Goal: Task Accomplishment & Management: Use online tool/utility

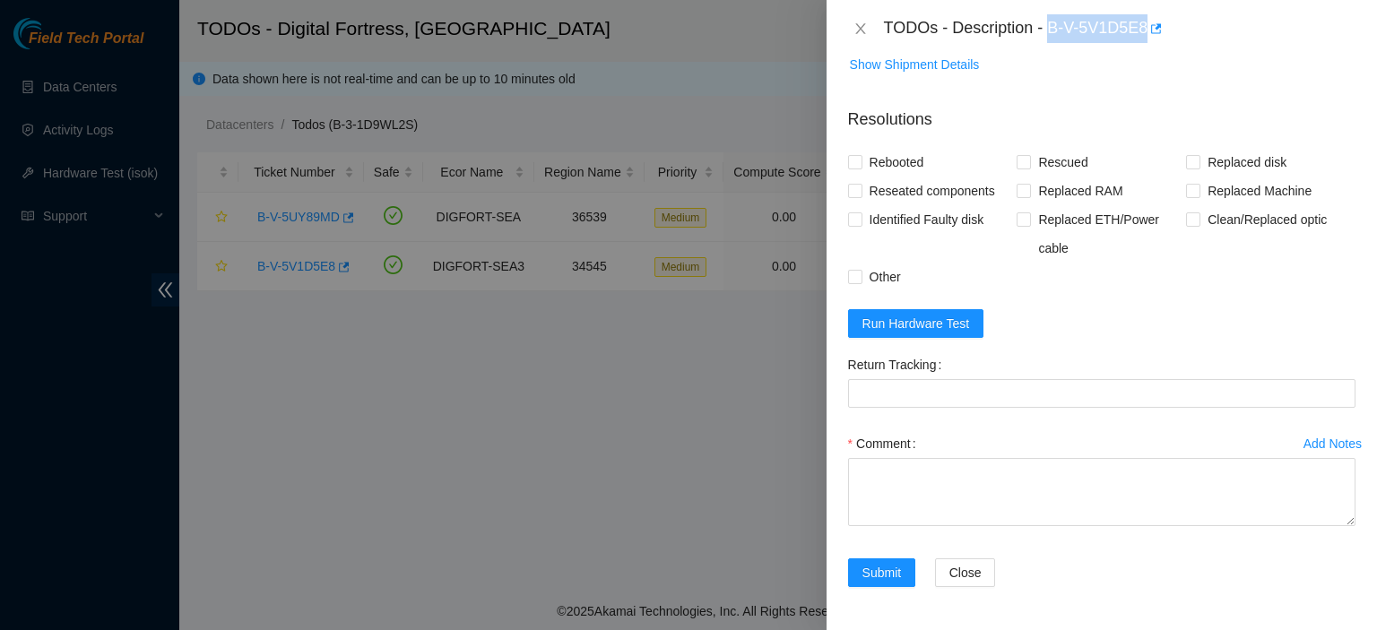
scroll to position [1464, 0]
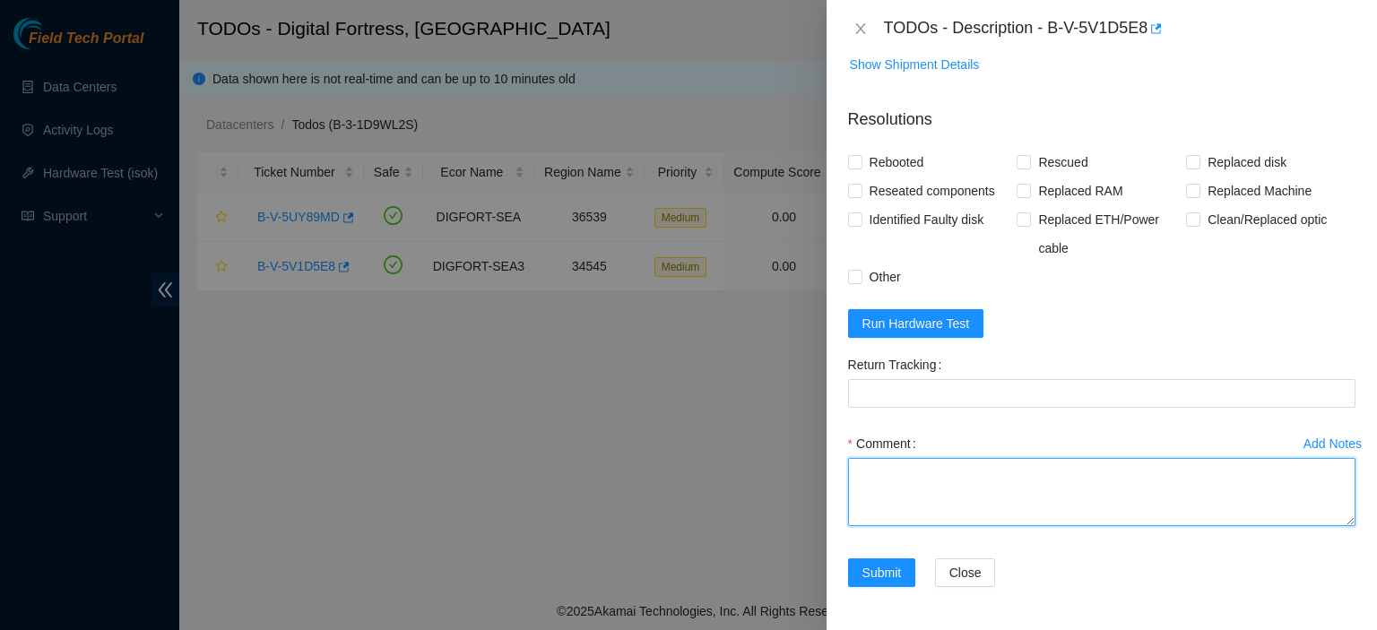
click at [1004, 524] on textarea "Comment" at bounding box center [1102, 492] width 508 height 68
paste textarea "atg has completed your request (B-V-5V1D5E8) Message from atg: B-V-5V1D5E8:Safe…"
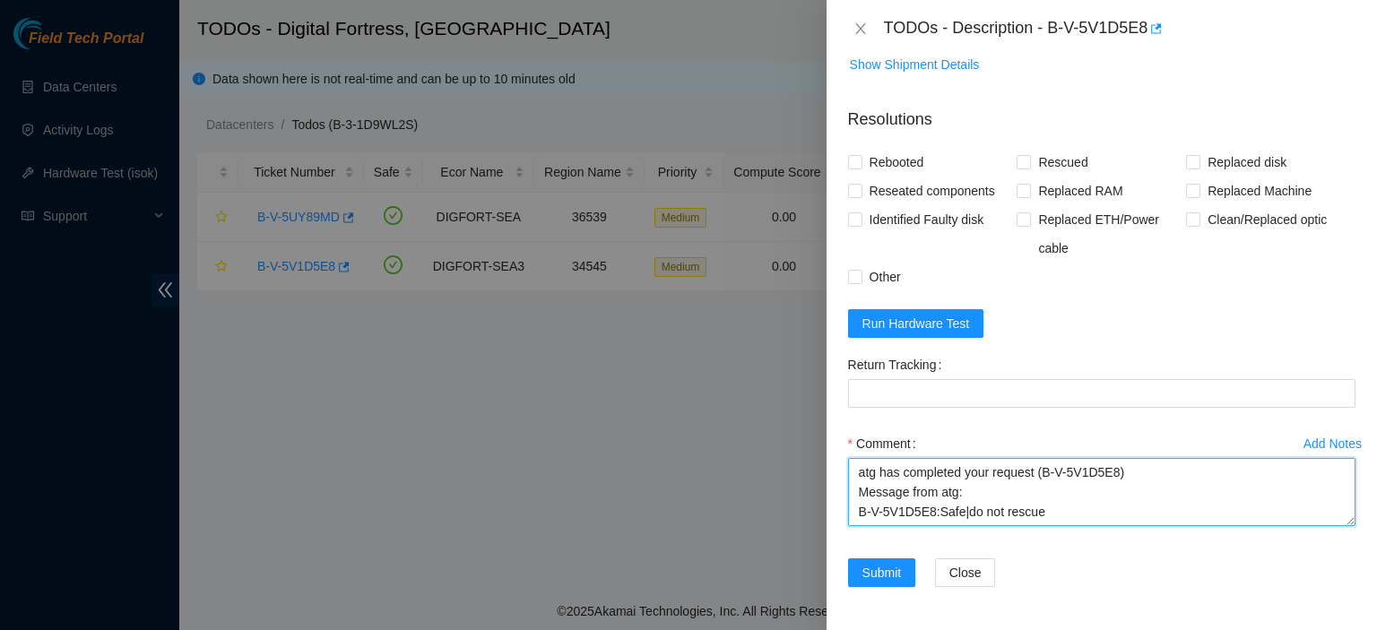
type textarea "atg has completed your request (B-V-5V1D5E8) Message from atg: B-V-5V1D5E8:Safe…"
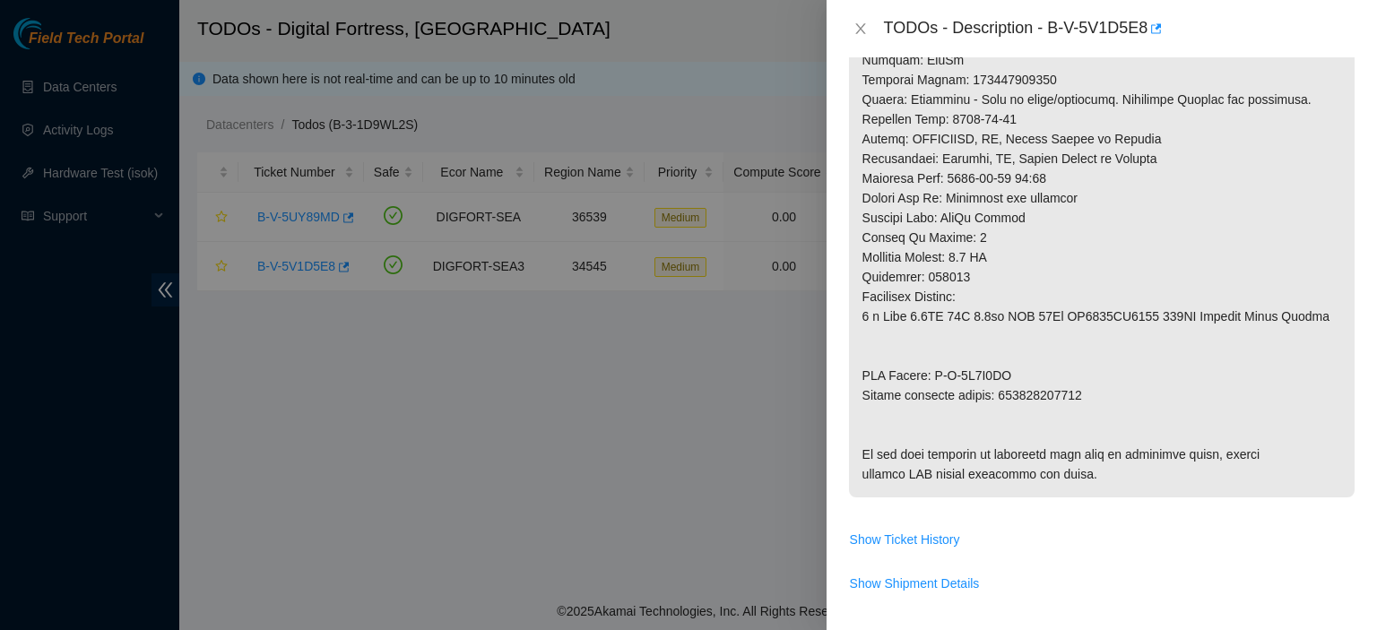
scroll to position [869, 0]
drag, startPoint x: 999, startPoint y: 413, endPoint x: 1118, endPoint y: 411, distance: 119.3
copy p "473665216038"
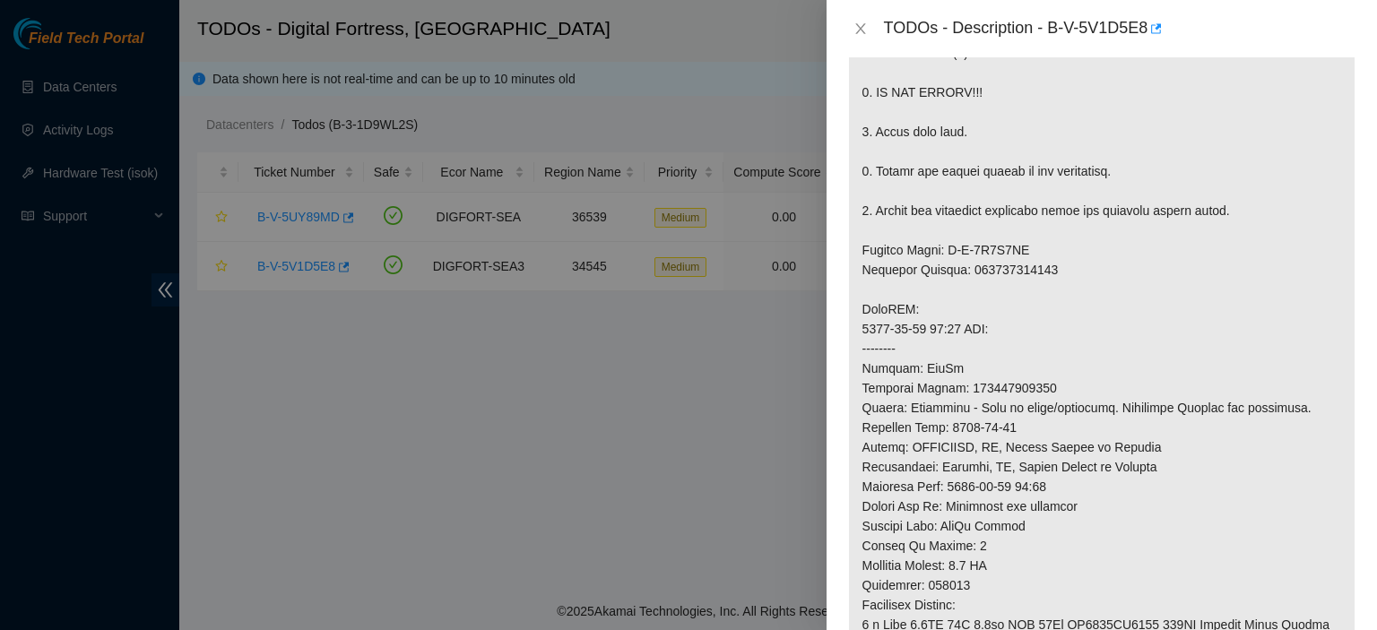
scroll to position [1481, 0]
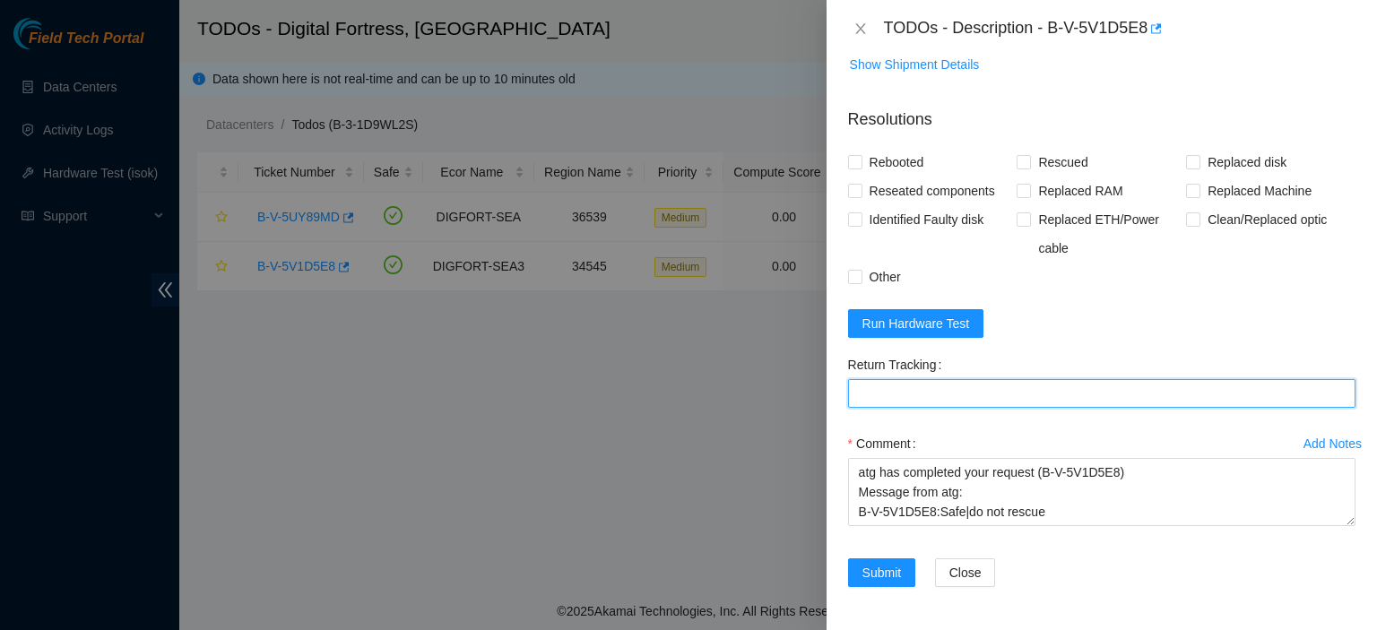
click at [969, 398] on Tracking "Return Tracking" at bounding box center [1102, 393] width 508 height 29
paste Tracking "473665216038"
type Tracking "473665216038"
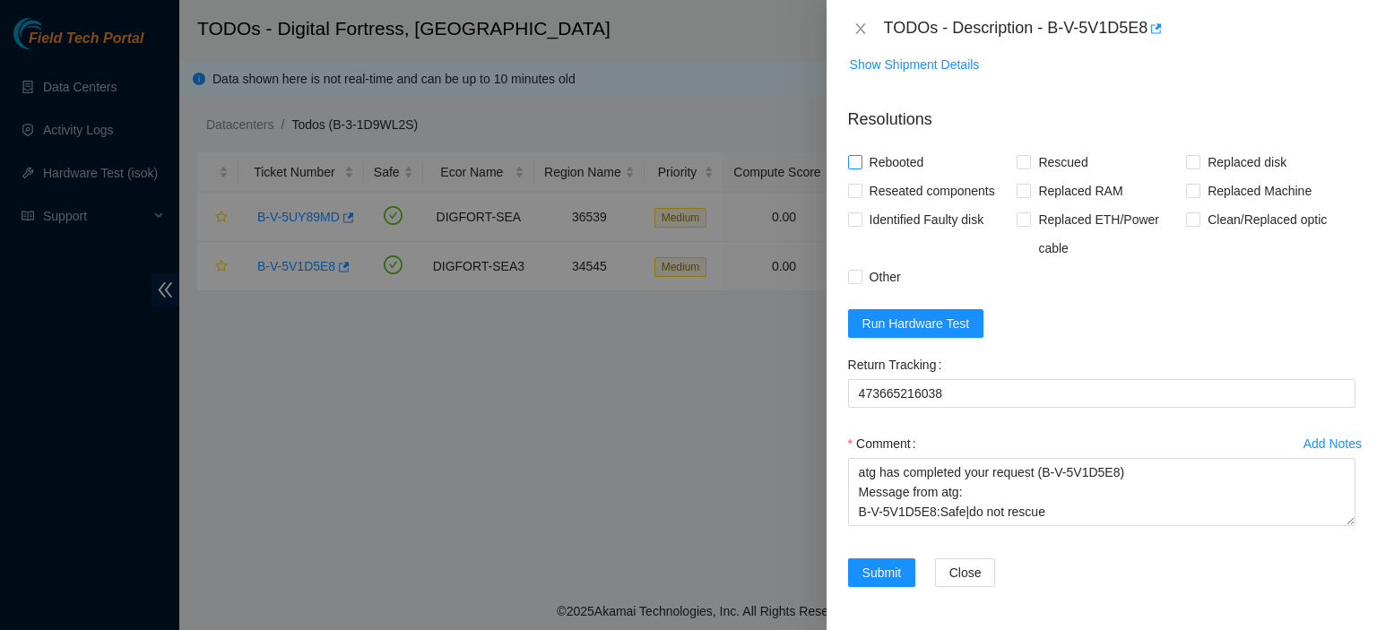
click at [856, 171] on label "Rebooted" at bounding box center [889, 162] width 83 height 29
click at [856, 168] on input "Rebooted" at bounding box center [854, 161] width 13 height 13
checkbox input "true"
click at [1023, 171] on label "Rescued" at bounding box center [1056, 162] width 78 height 29
click at [1023, 168] on input "Rescued" at bounding box center [1023, 161] width 13 height 13
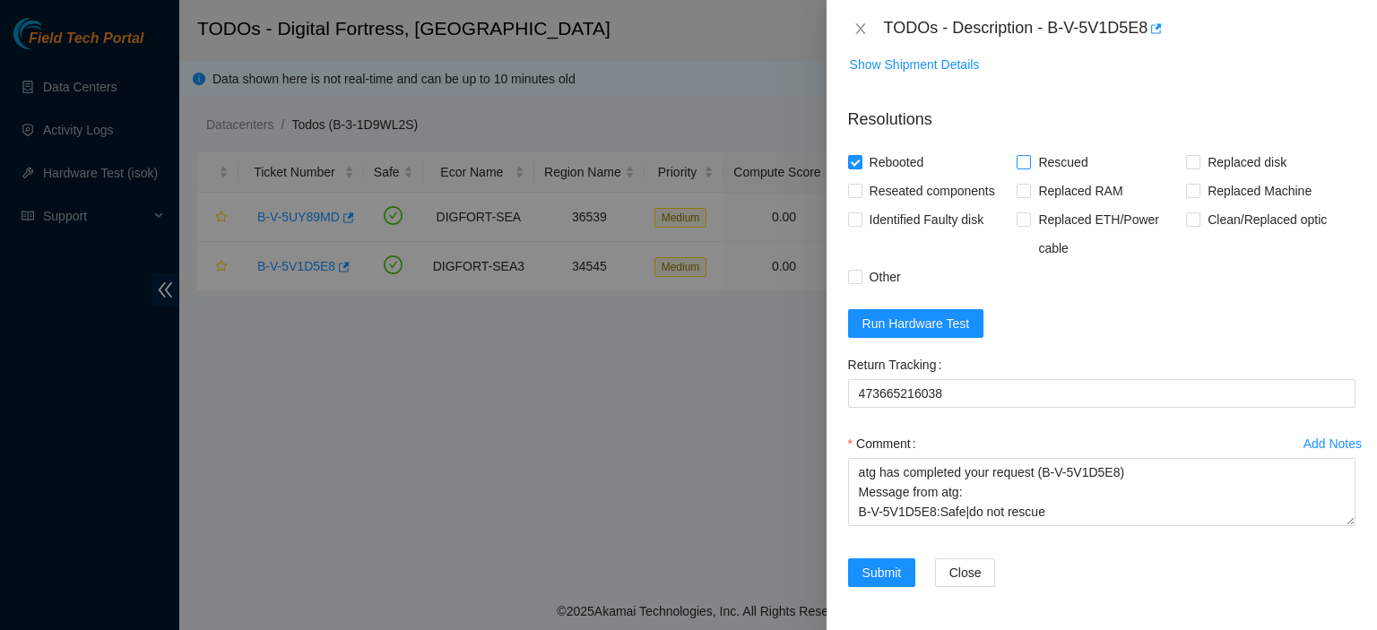
checkbox input "true"
click at [1282, 339] on form "Resolutions Rebooted Rescued Replaced disk Reseated components Replaced RAM Rep…" at bounding box center [1102, 351] width 508 height 516
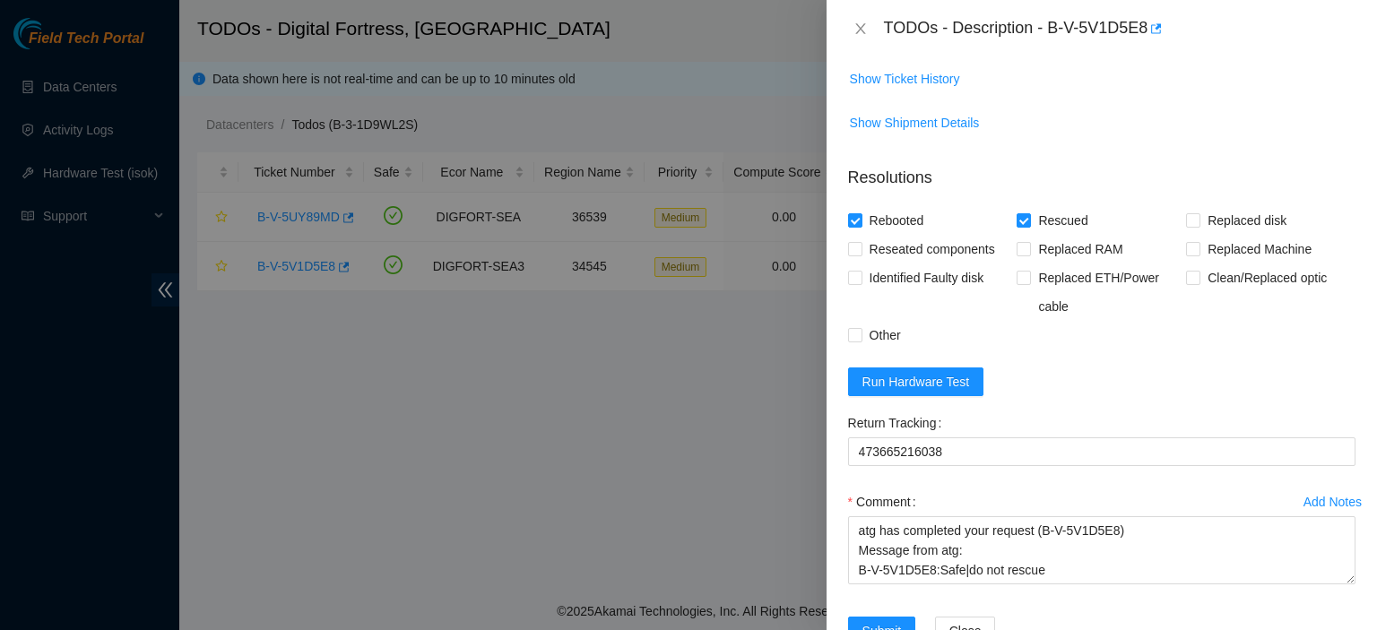
scroll to position [1406, 0]
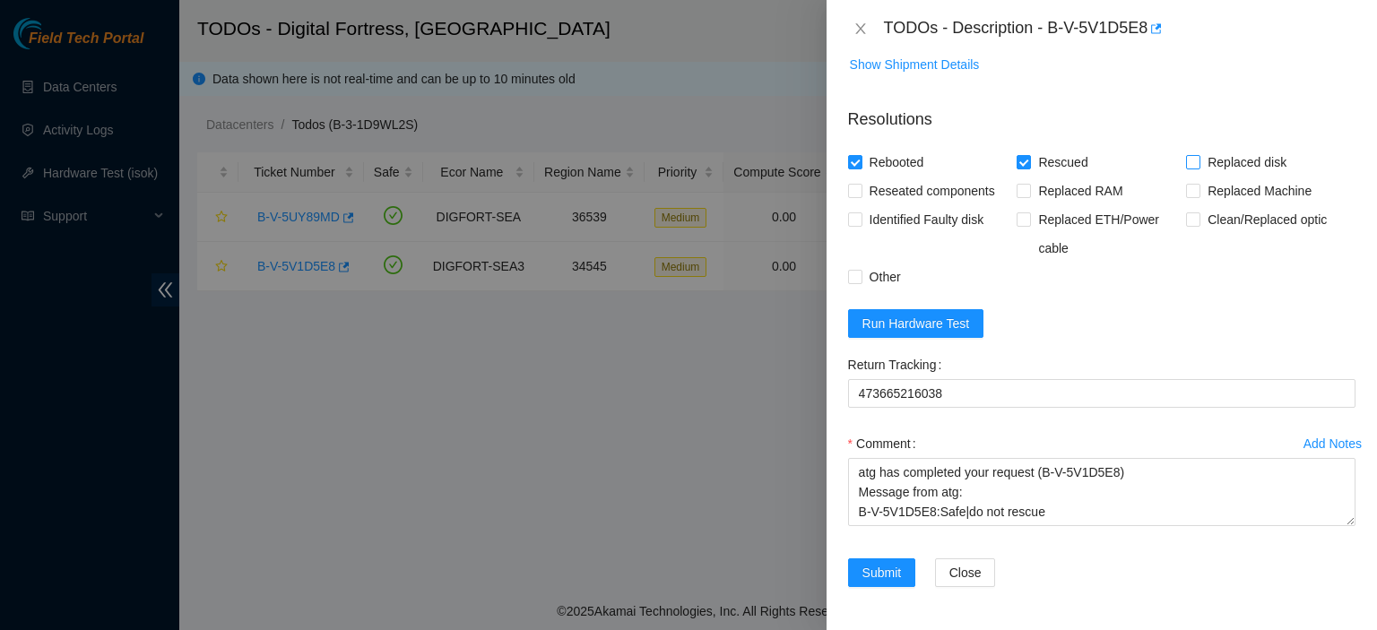
click at [1186, 168] on input "Replaced disk" at bounding box center [1192, 161] width 13 height 13
checkbox input "true"
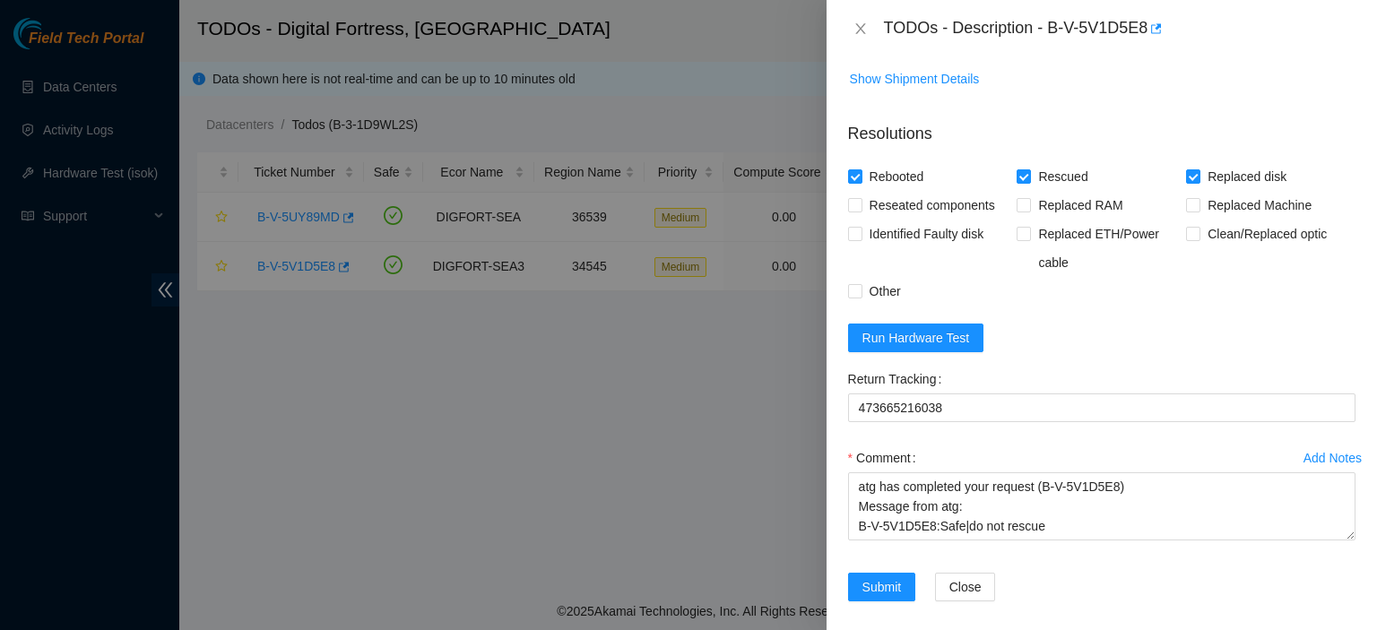
scroll to position [1374, 0]
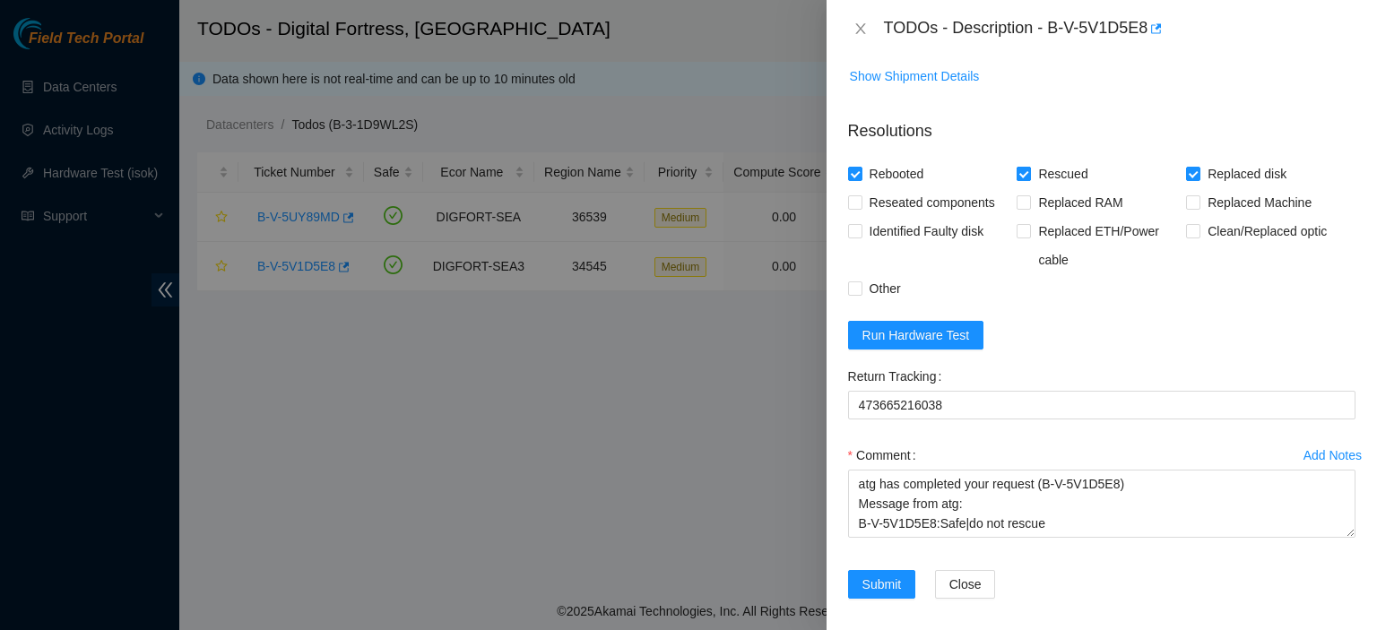
click at [1017, 179] on input "Rescued" at bounding box center [1023, 173] width 13 height 13
checkbox input "false"
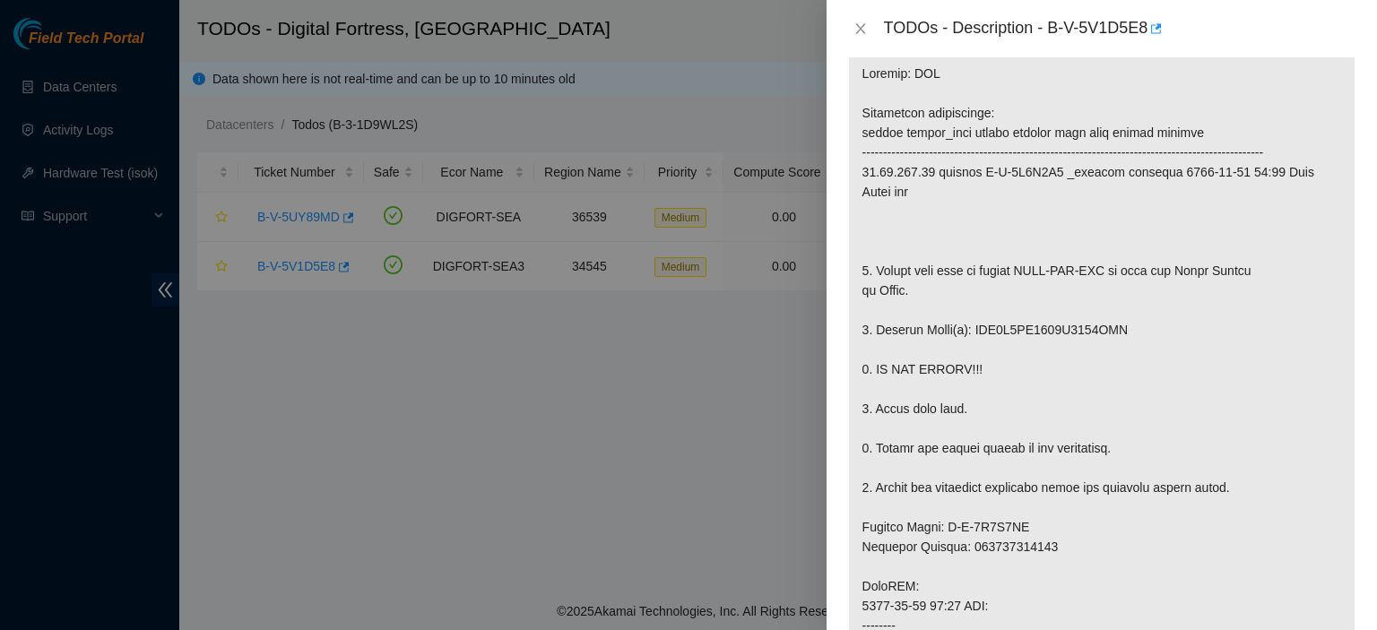
scroll to position [291, 0]
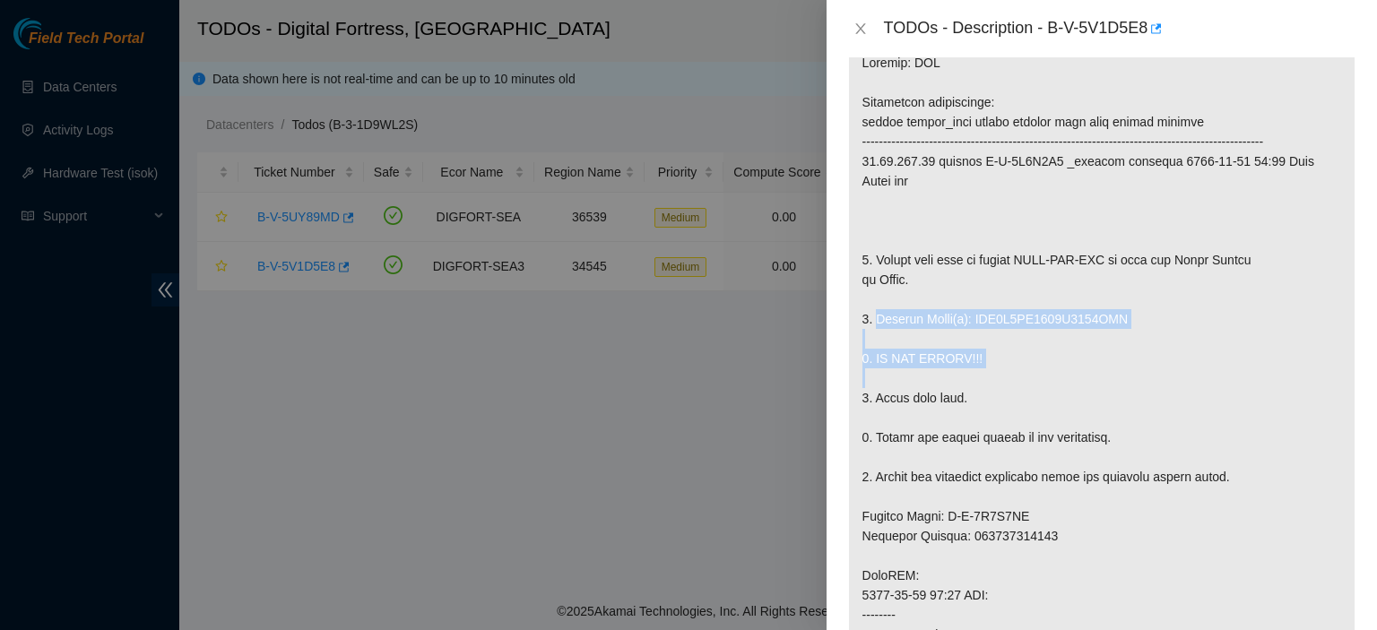
drag, startPoint x: 875, startPoint y: 336, endPoint x: 1052, endPoint y: 390, distance: 184.7
click at [1052, 390] on p at bounding box center [1102, 555] width 506 height 1033
copy p "Replace Drive(s): WFK0X8BP0000E8428ATA 3. DO NOT RESCUE!!!"
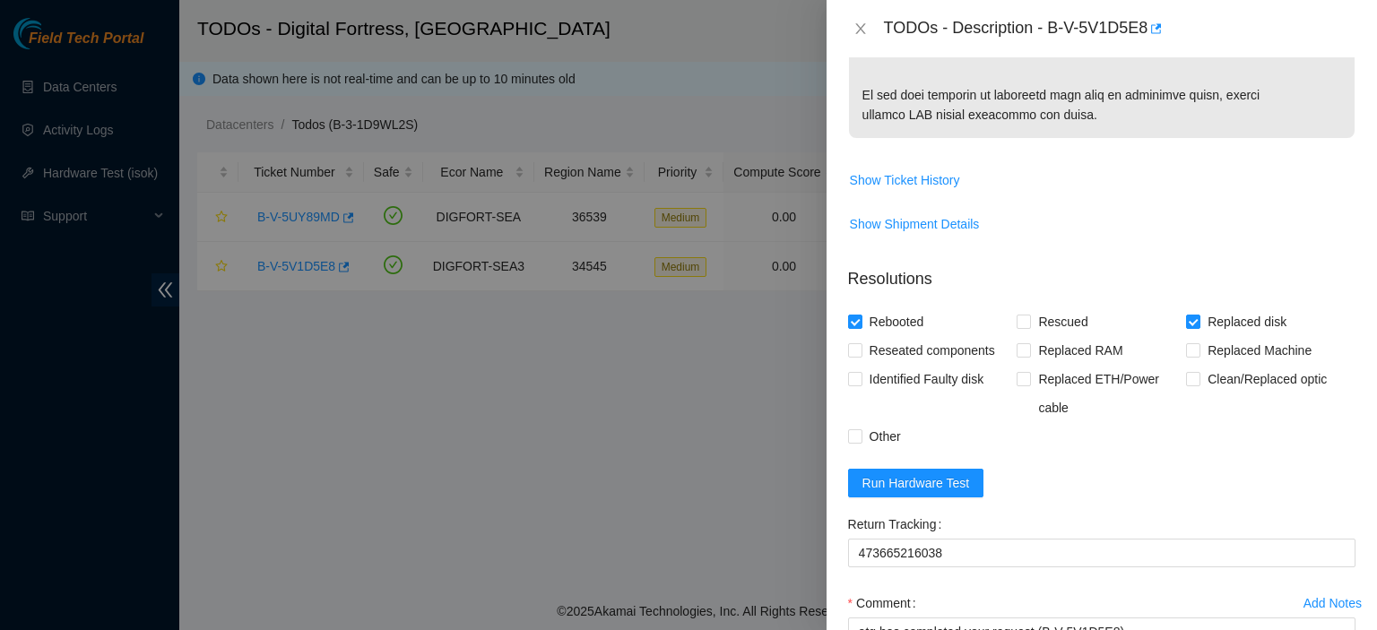
scroll to position [1481, 0]
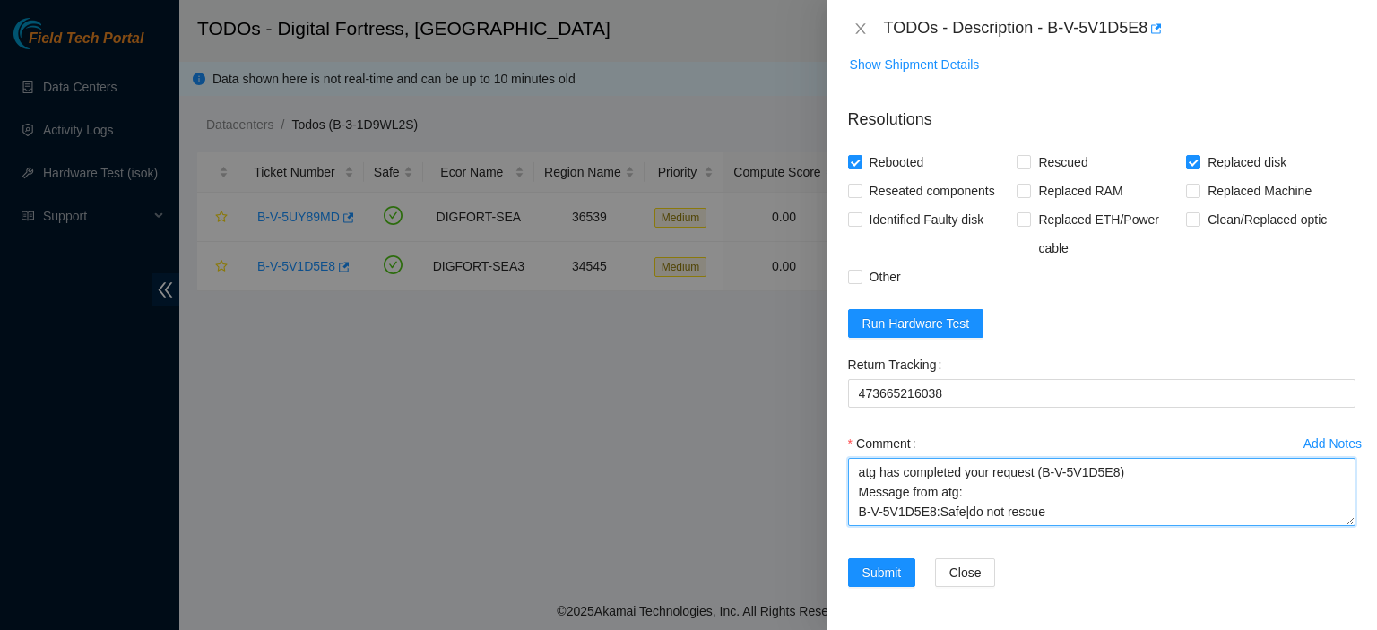
click at [1138, 510] on textarea "atg has completed your request (B-V-5V1D5E8) Message from atg: B-V-5V1D5E8:Safe…" at bounding box center [1102, 492] width 508 height 68
paste textarea "Replace Drive(s): WFK0X8BP0000E8428ATA 3. DO NOT RESCUE!!!"
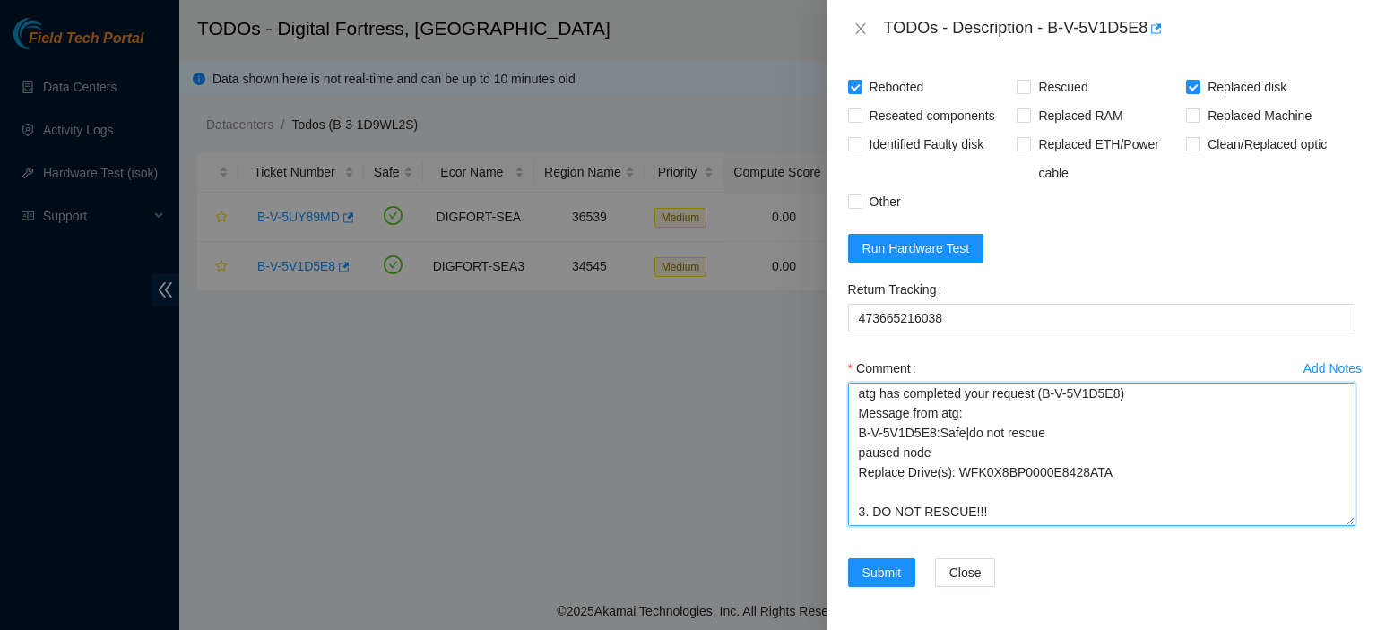
scroll to position [39, 0]
drag, startPoint x: 1332, startPoint y: 520, endPoint x: 1327, endPoint y: 598, distance: 78.1
click at [1327, 526] on textarea "atg has completed your request (B-V-5V1D5E8) Message from atg: B-V-5V1D5E8:Safe…" at bounding box center [1102, 454] width 508 height 143
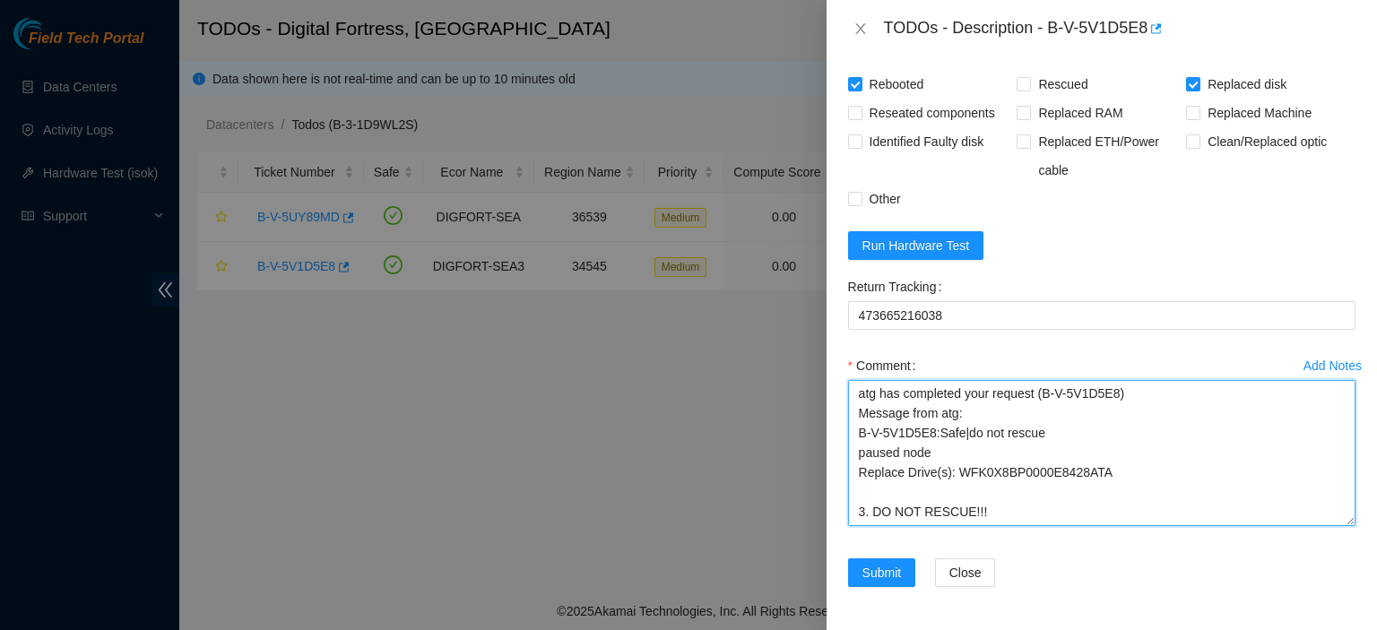
click at [986, 526] on textarea "atg has completed your request (B-V-5V1D5E8) Message from atg: B-V-5V1D5E8:Safe…" at bounding box center [1102, 453] width 508 height 146
click at [1006, 526] on textarea "atg has completed your request (B-V-5V1D5E8) Message from atg: B-V-5V1D5E8:Safe…" at bounding box center [1102, 453] width 508 height 146
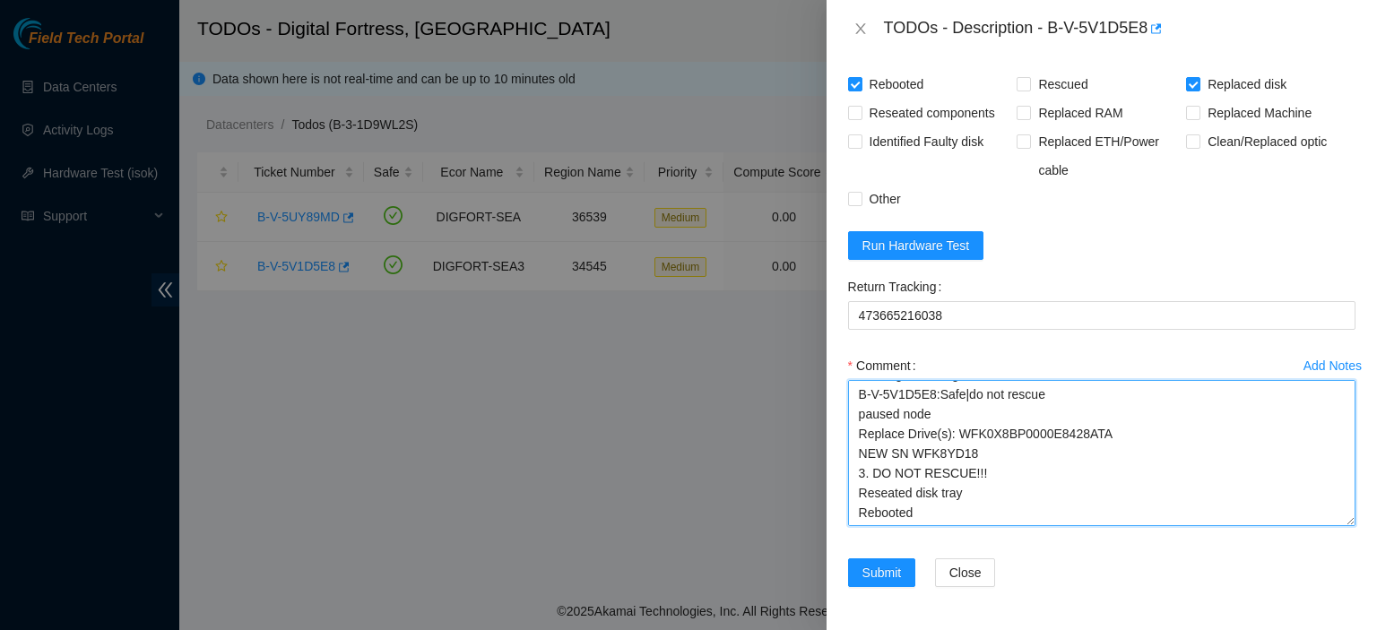
scroll to position [54, 0]
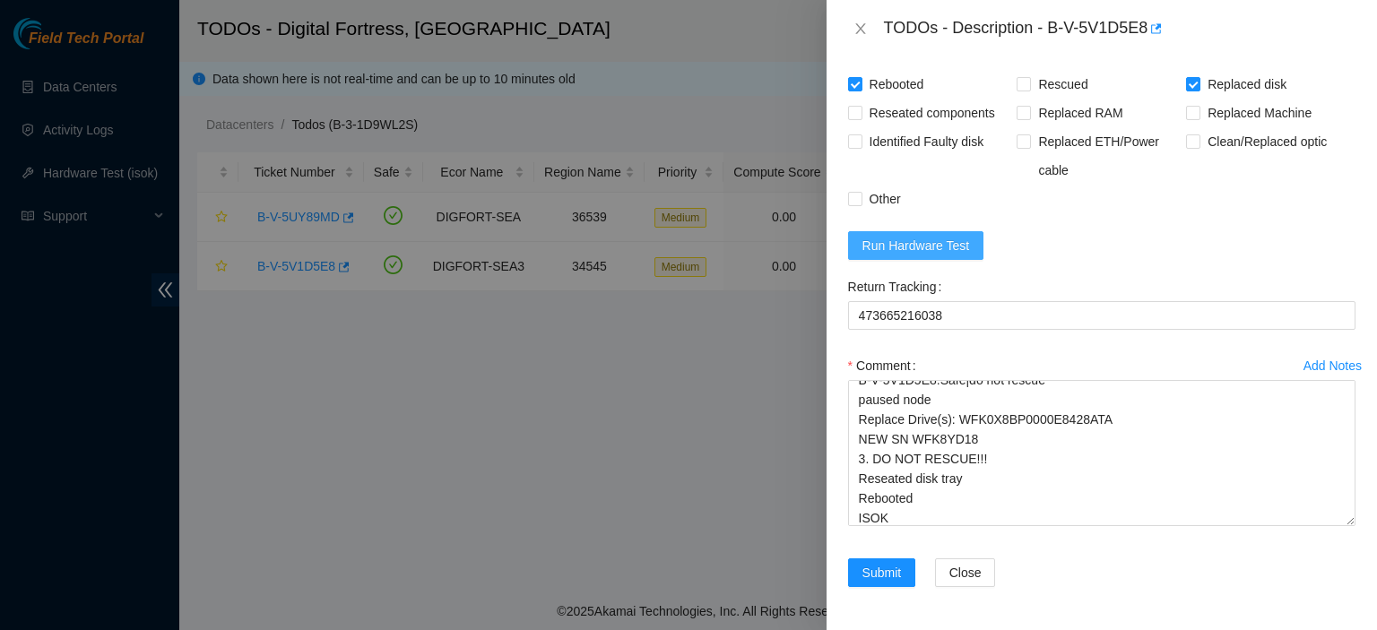
click at [925, 256] on span "Run Hardware Test" at bounding box center [917, 246] width 108 height 20
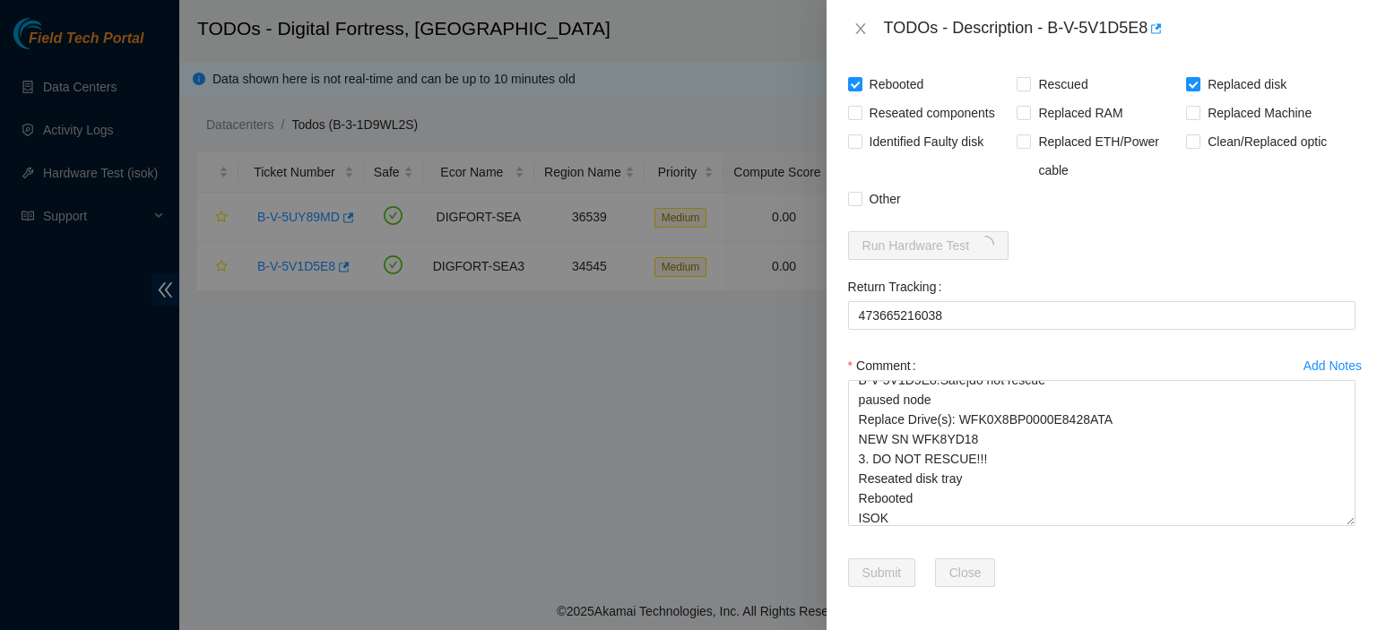
scroll to position [1560, 0]
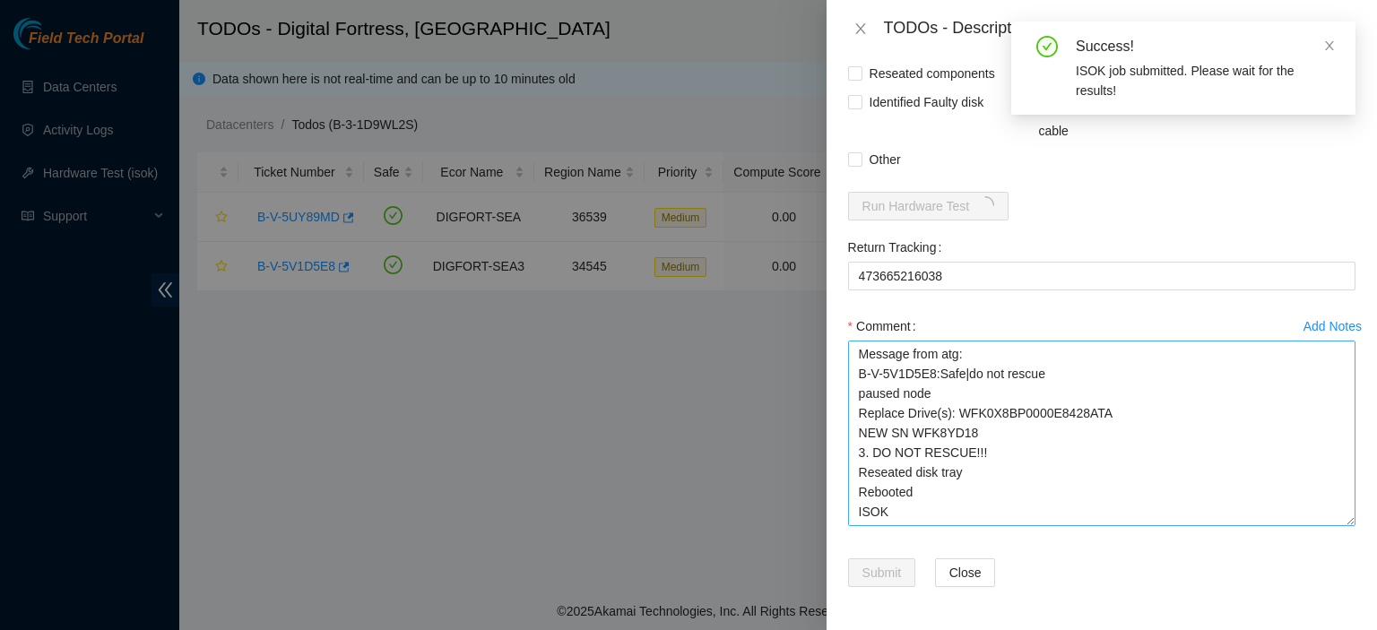
drag, startPoint x: 1334, startPoint y: 519, endPoint x: 1340, endPoint y: 541, distance: 22.2
click at [1340, 526] on textarea "atg has completed your request (B-V-5V1D5E8) Message from atg: B-V-5V1D5E8:Safe…" at bounding box center [1102, 434] width 508 height 186
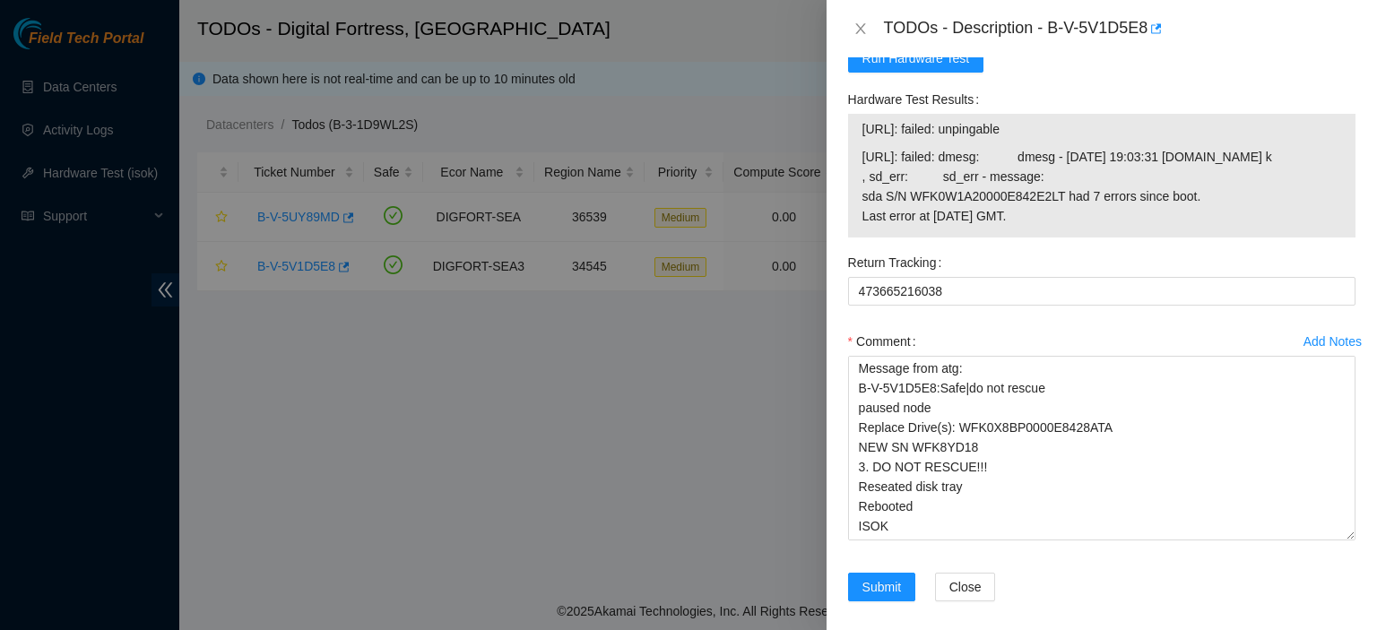
scroll to position [1589, 0]
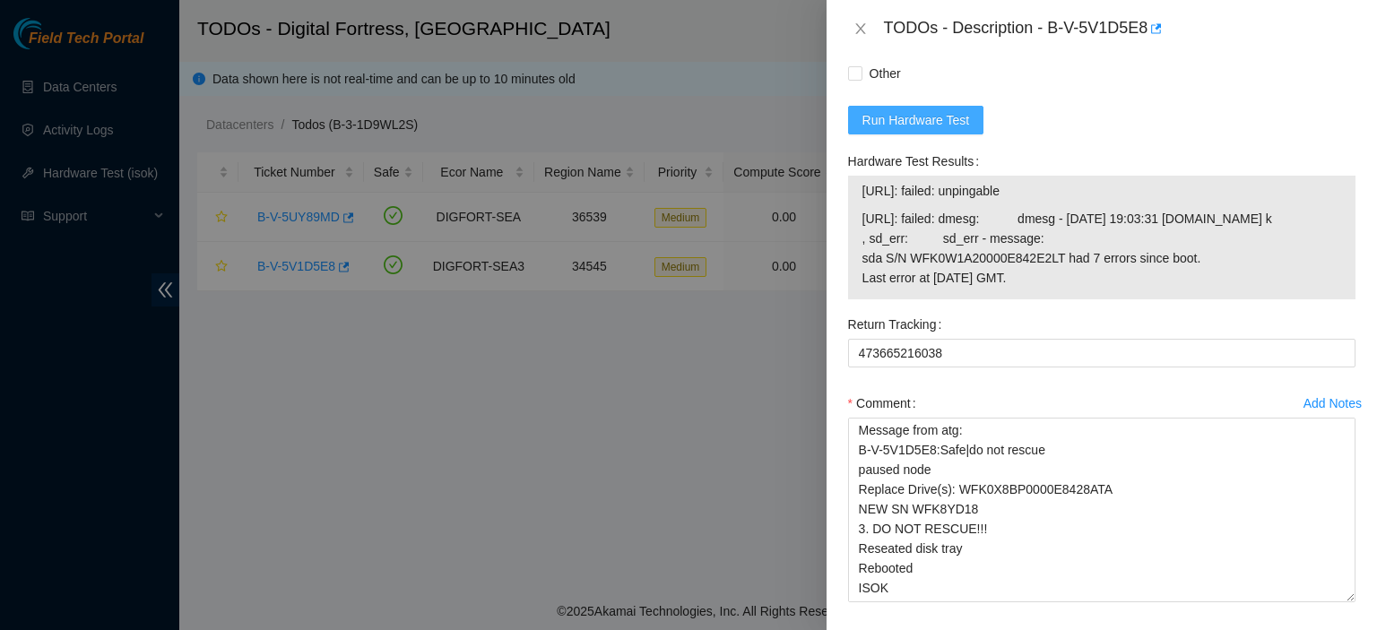
click at [957, 130] on span "Run Hardware Test" at bounding box center [917, 120] width 108 height 20
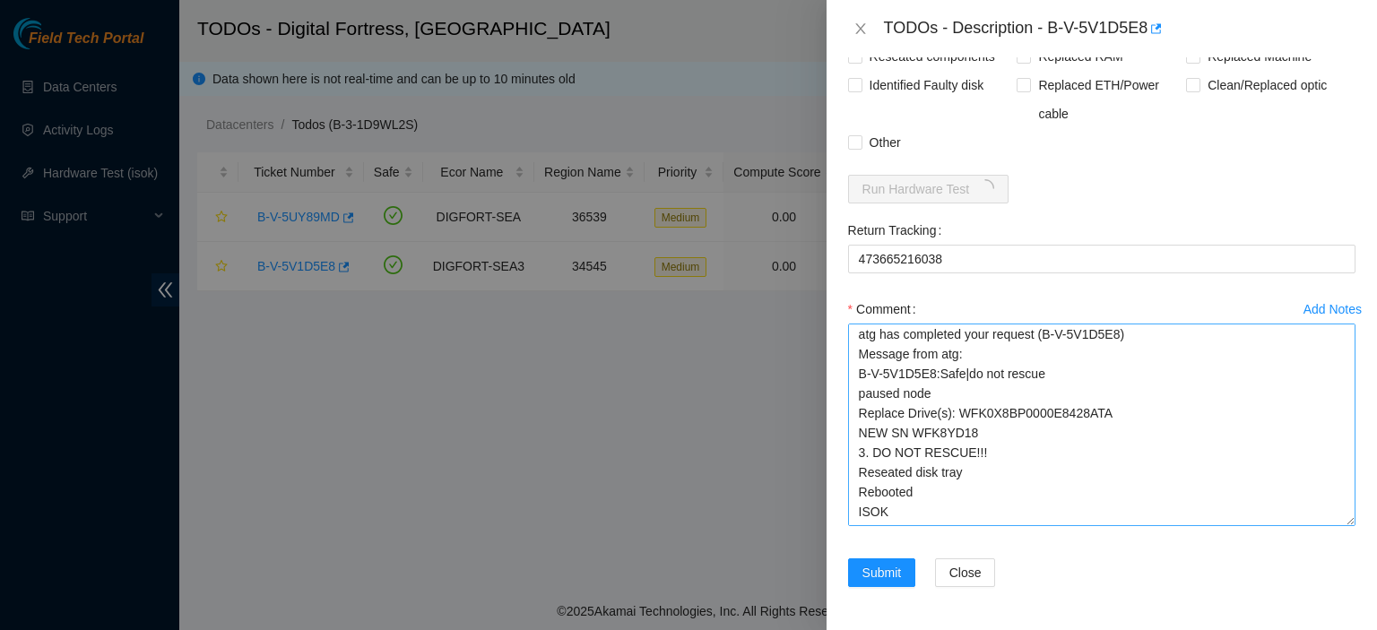
scroll to position [0, 0]
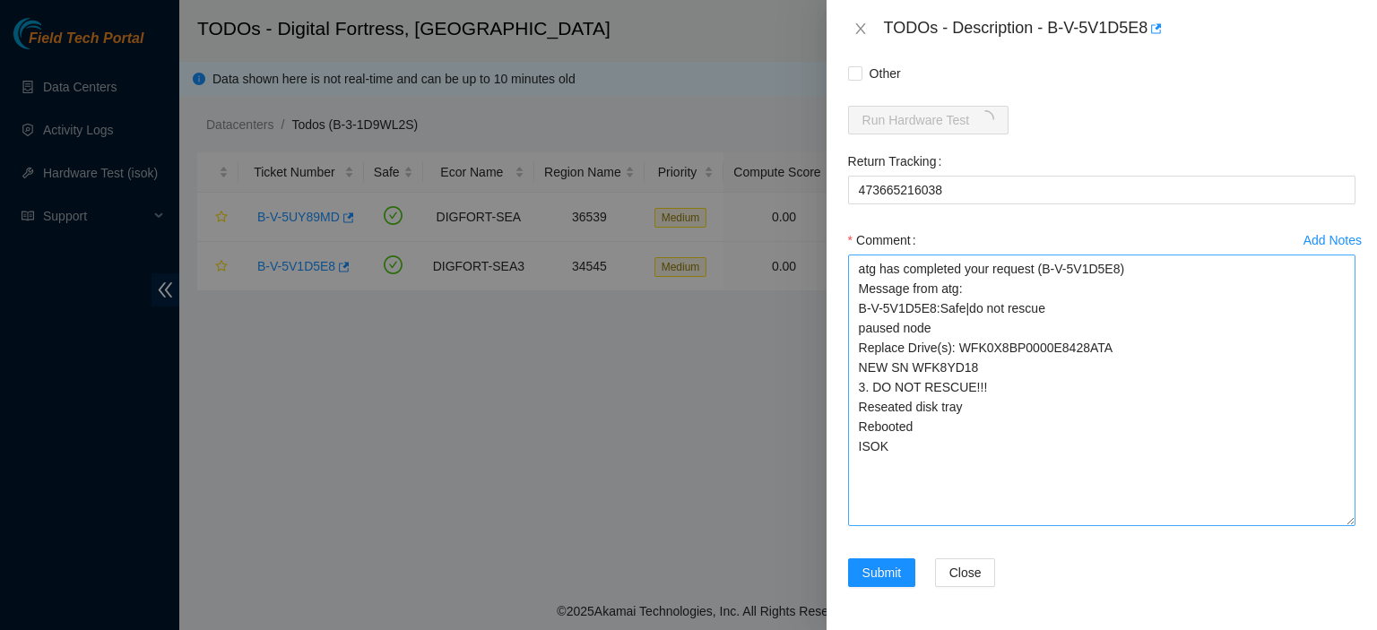
drag, startPoint x: 1330, startPoint y: 521, endPoint x: 1334, endPoint y: 610, distance: 88.9
click at [1334, 526] on textarea "atg has completed your request (B-V-5V1D5E8) Message from atg: B-V-5V1D5E8:Safe…" at bounding box center [1102, 391] width 508 height 272
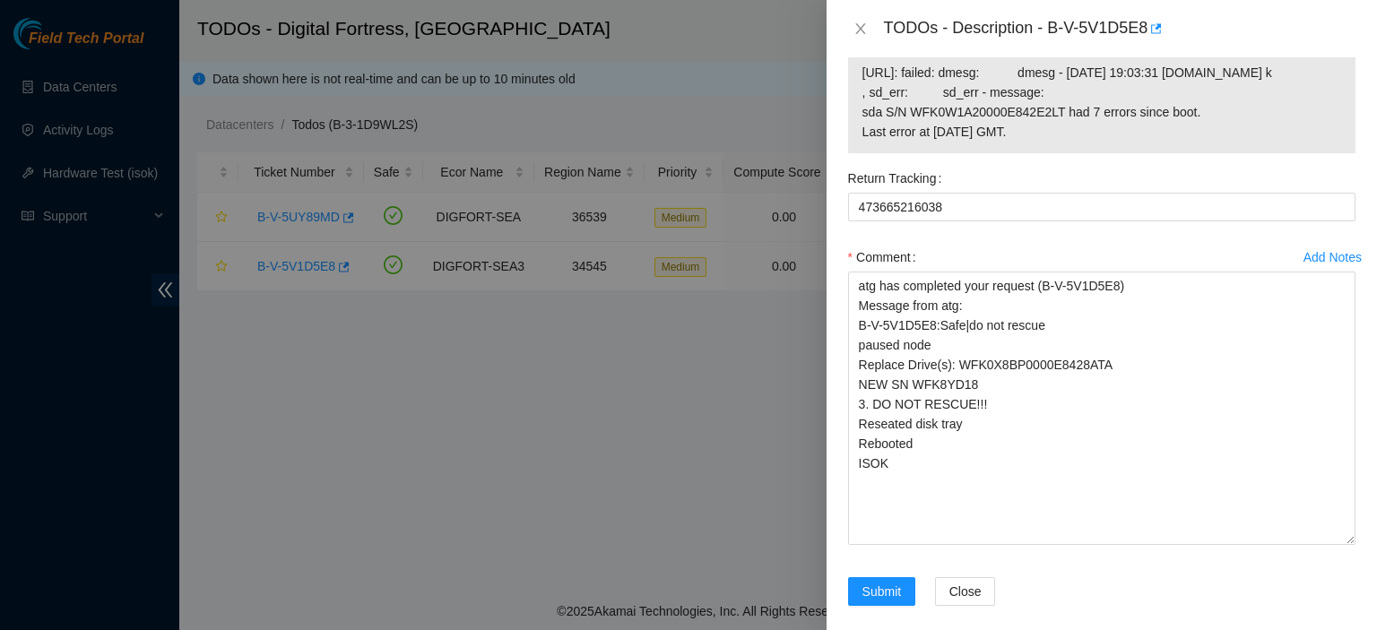
scroll to position [1732, 0]
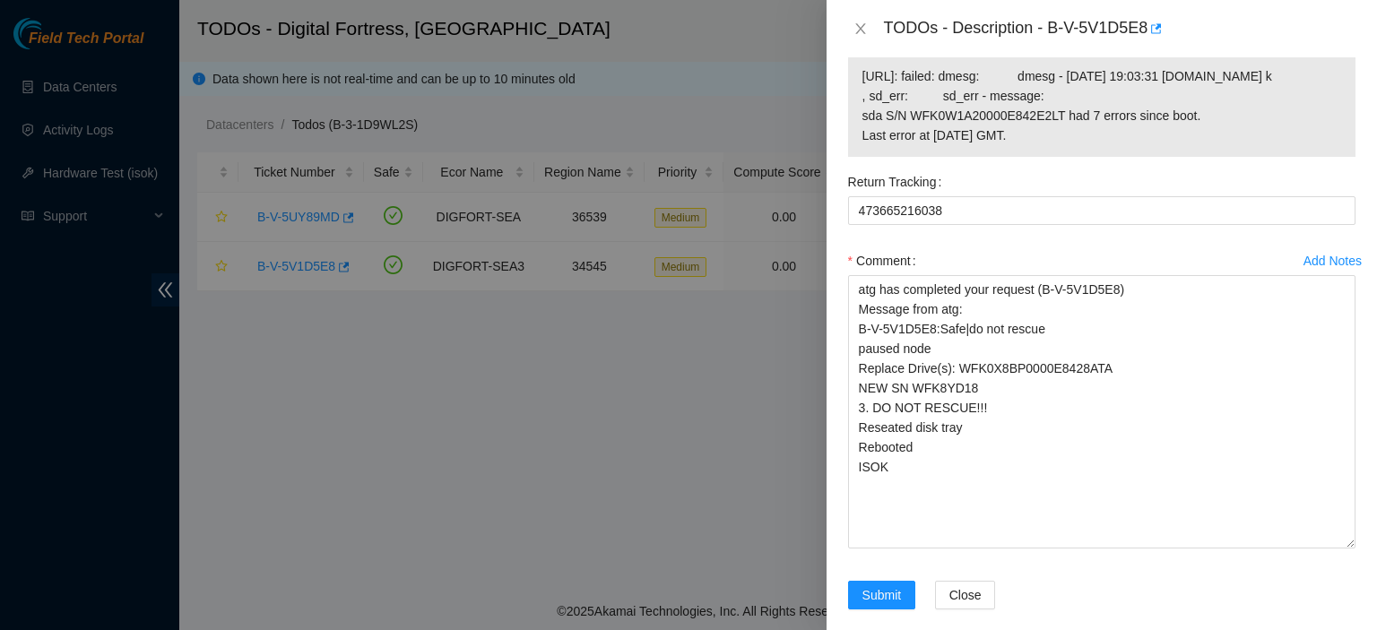
drag, startPoint x: 864, startPoint y: 143, endPoint x: 1121, endPoint y: 261, distance: 283.3
click at [1121, 152] on tbody "23.66.231.34: passed: ok 23.66.231.4: failed: dmesg: dmesg - Sep 17 19:03:31 a2…" at bounding box center [1102, 95] width 481 height 115
copy tbody "23.66.231.34: passed: ok 23.66.231.4: failed: dmesg: dmesg - Sep 17 19:03:31 a2…"
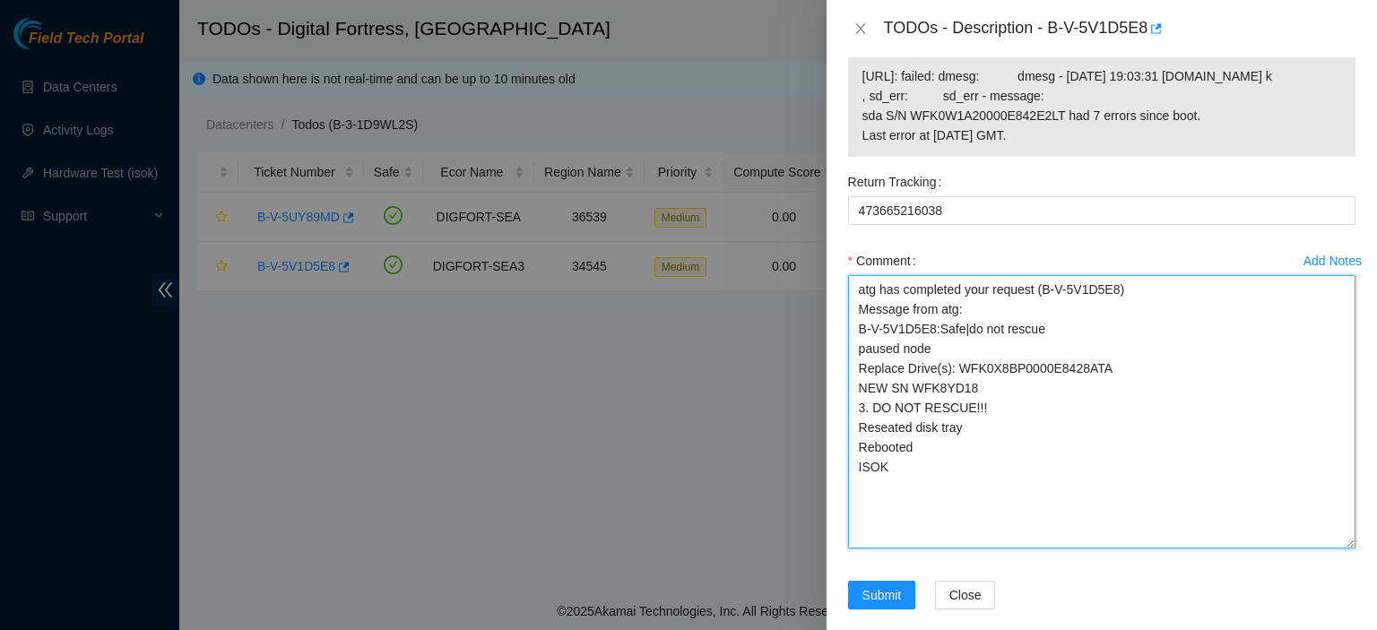
click at [981, 549] on textarea "atg has completed your request (B-V-5V1D5E8) Message from atg: B-V-5V1D5E8:Safe…" at bounding box center [1102, 412] width 508 height 274
paste textarea "23.66.231.34: passed: ok 23.66.231.4: failed: dmesg: dmesg - Sep 17 19:03:31 a2…"
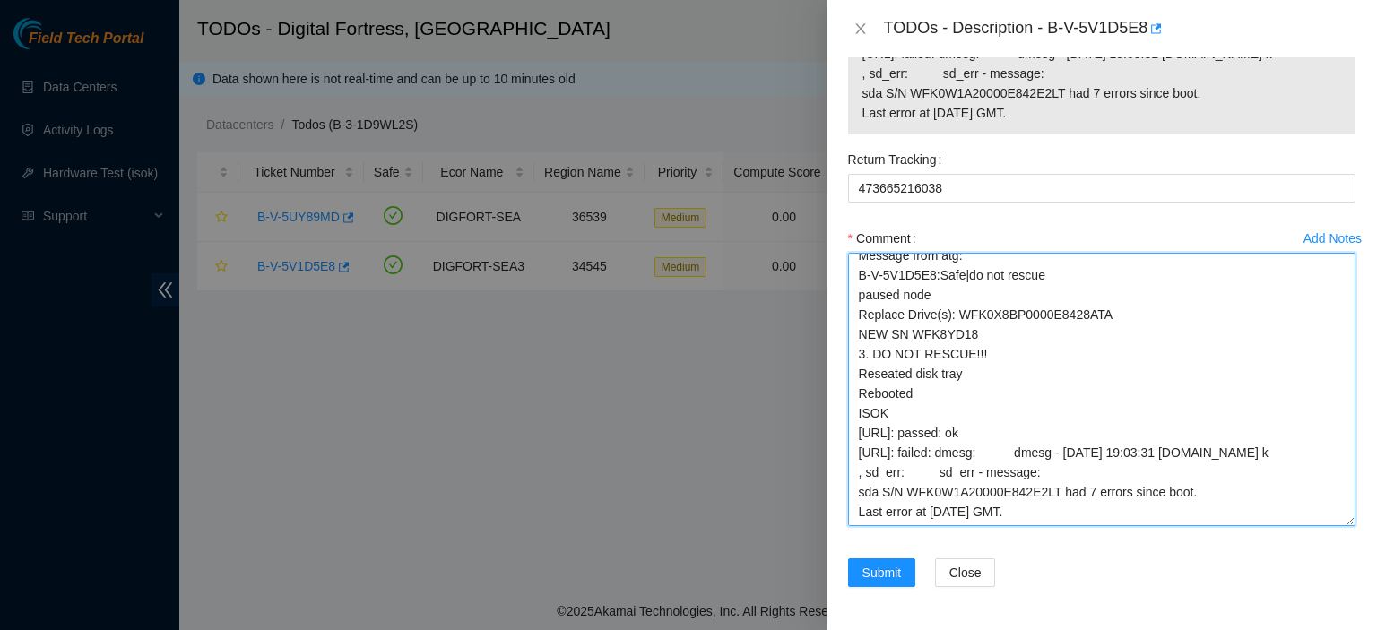
scroll to position [70, 0]
click at [1217, 526] on textarea "atg has completed your request (B-V-5V1D5E8) Message from atg: B-V-5V1D5E8:Safe…" at bounding box center [1102, 390] width 508 height 274
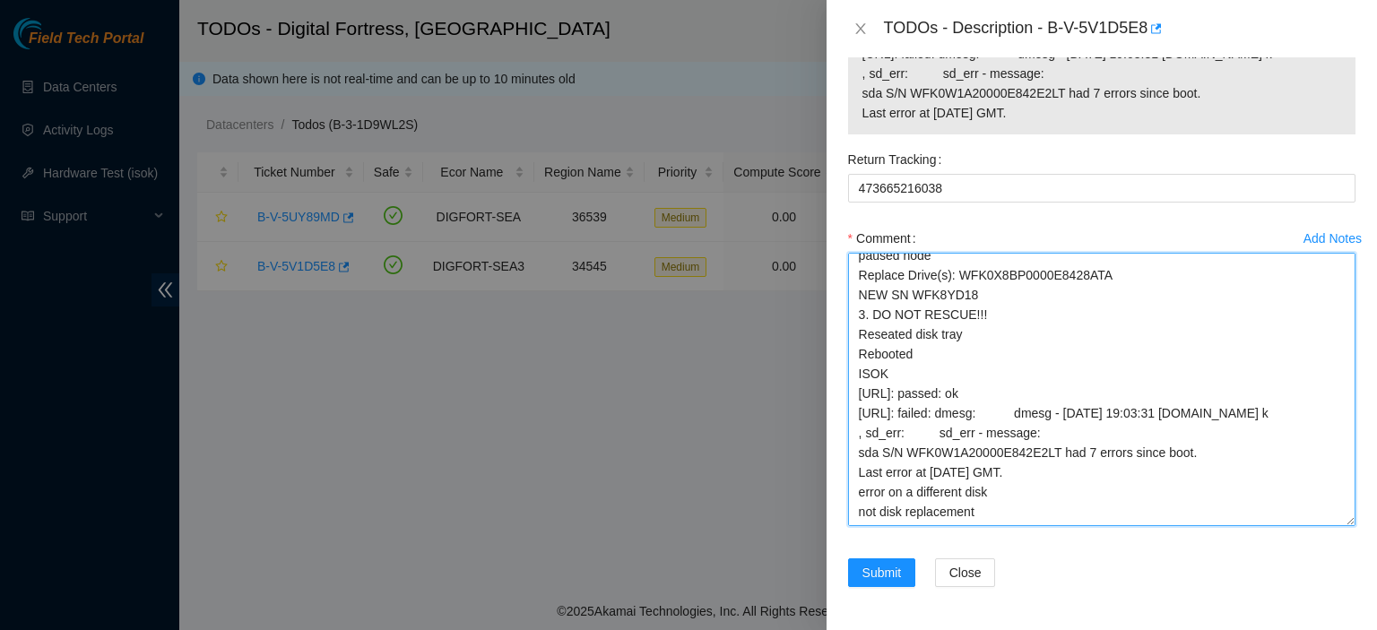
scroll to position [104, 0]
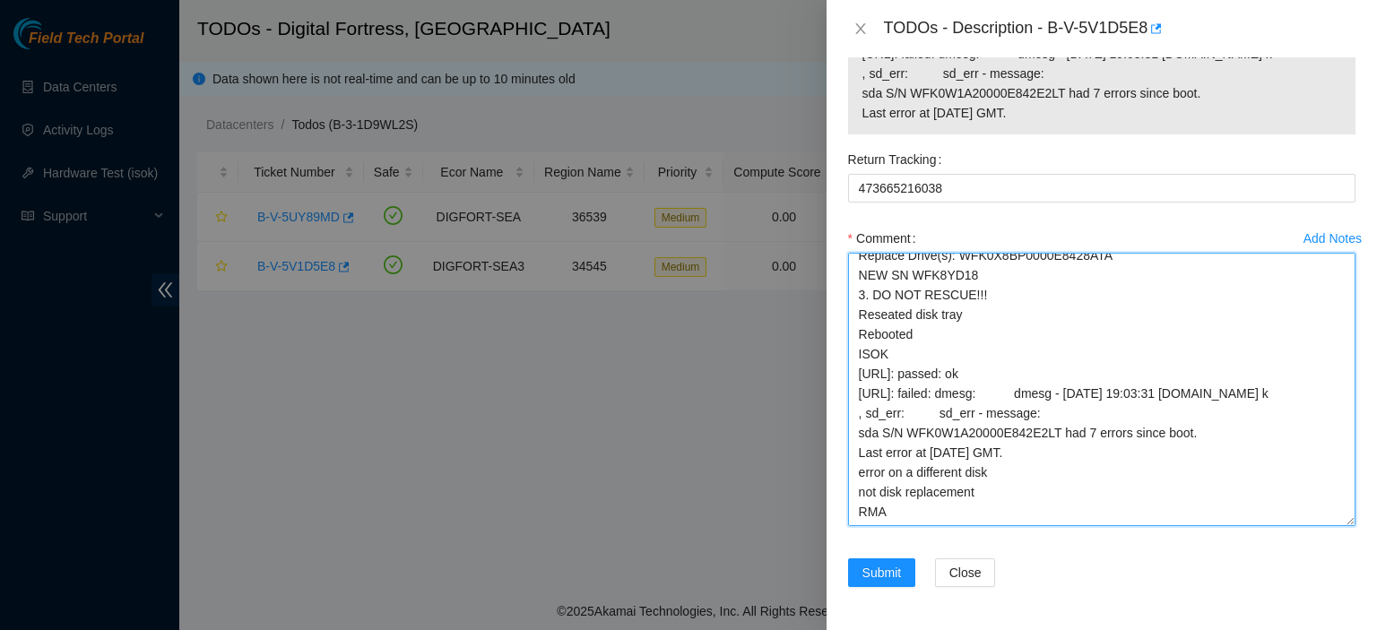
drag, startPoint x: 878, startPoint y: 546, endPoint x: 1054, endPoint y: 541, distance: 175.9
click at [1054, 526] on textarea "atg has completed your request (B-V-5V1D5E8) Message from atg: B-V-5V1D5E8:Safe…" at bounding box center [1102, 390] width 508 height 274
click at [965, 526] on textarea "atg has completed your request (B-V-5V1D5E8) Message from atg: B-V-5V1D5E8:Safe…" at bounding box center [1102, 390] width 508 height 274
paste textarea "S/N WFK0W1A20000E842E2LT"
type textarea "atg has completed your request (B-V-5V1D5E8) Message from atg: B-V-5V1D5E8:Safe…"
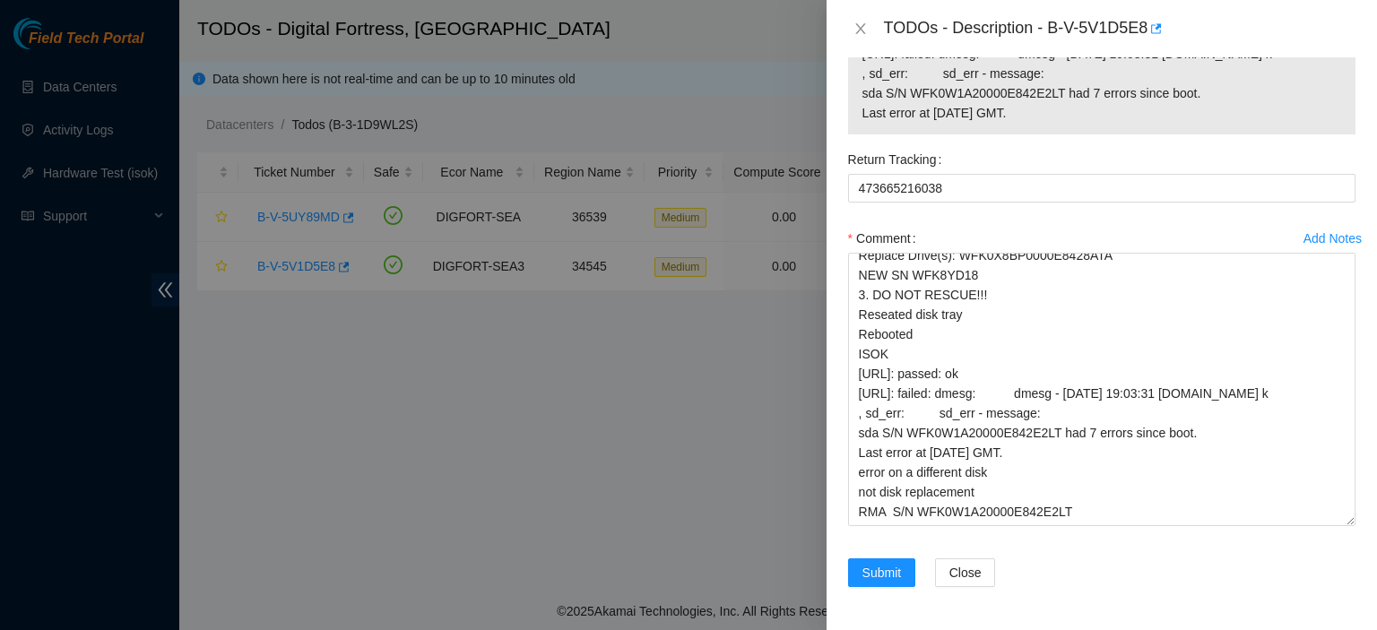
scroll to position [1871, 0]
click at [881, 574] on span "Submit" at bounding box center [882, 573] width 39 height 20
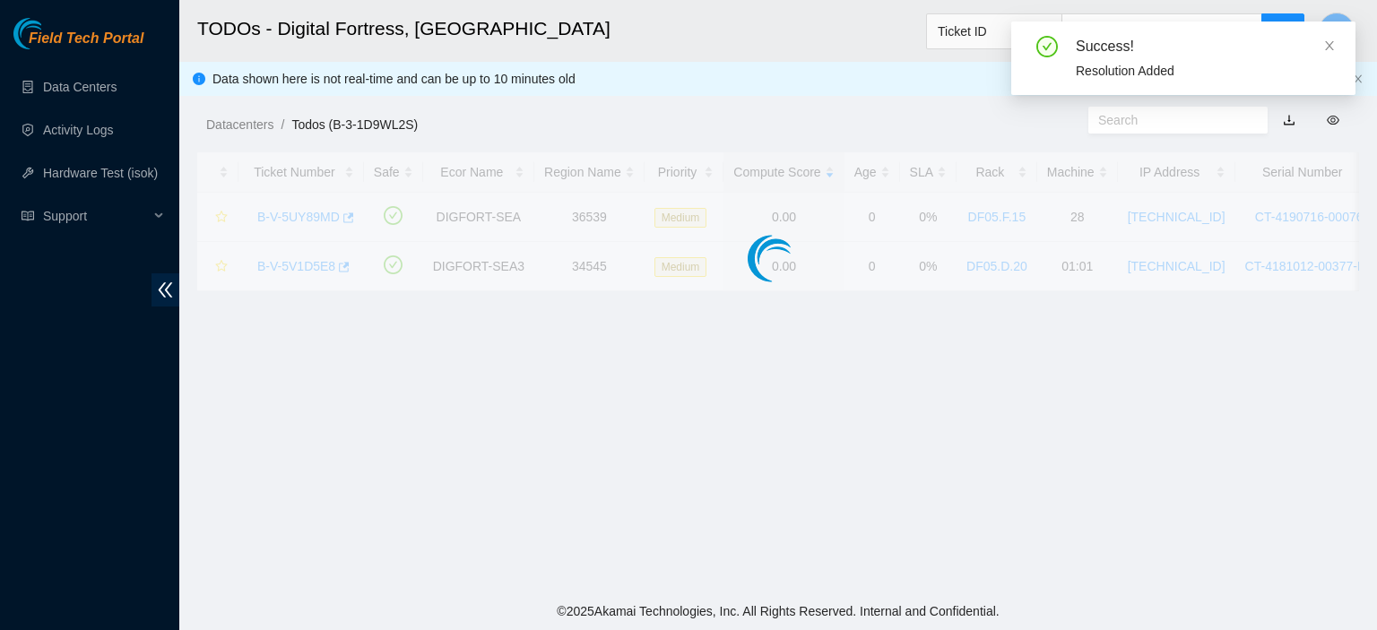
scroll to position [552, 0]
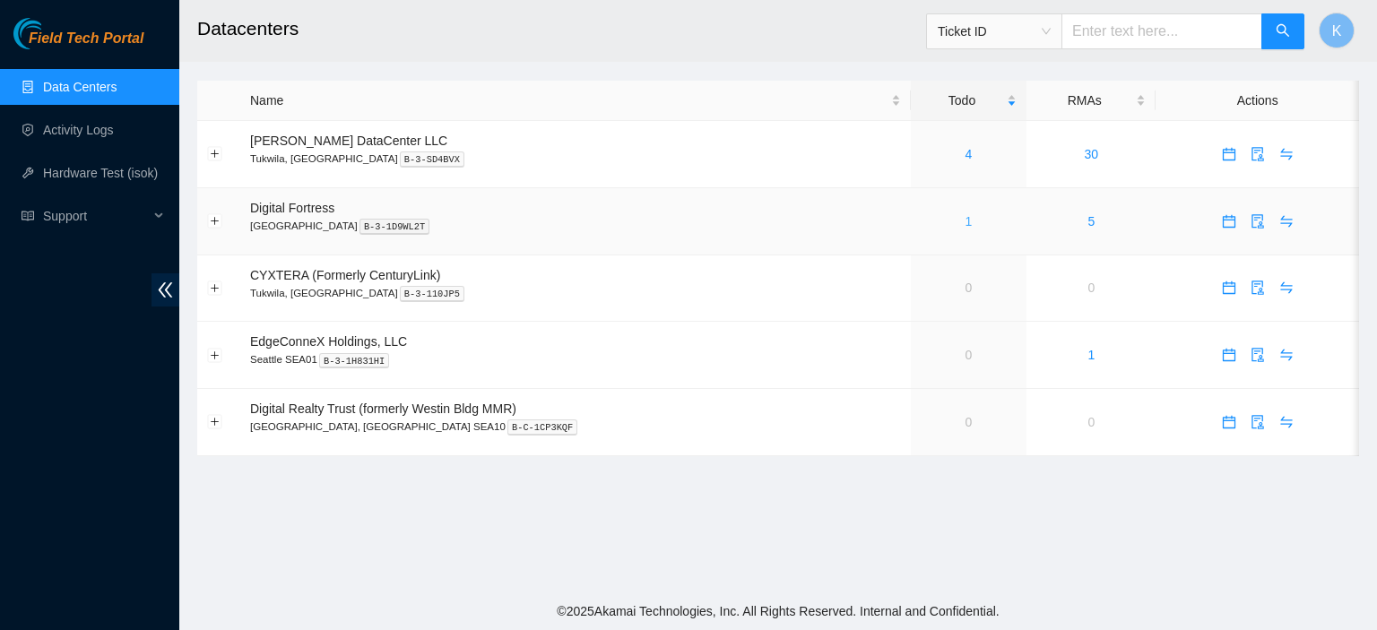
click at [966, 222] on link "1" at bounding box center [969, 221] width 7 height 14
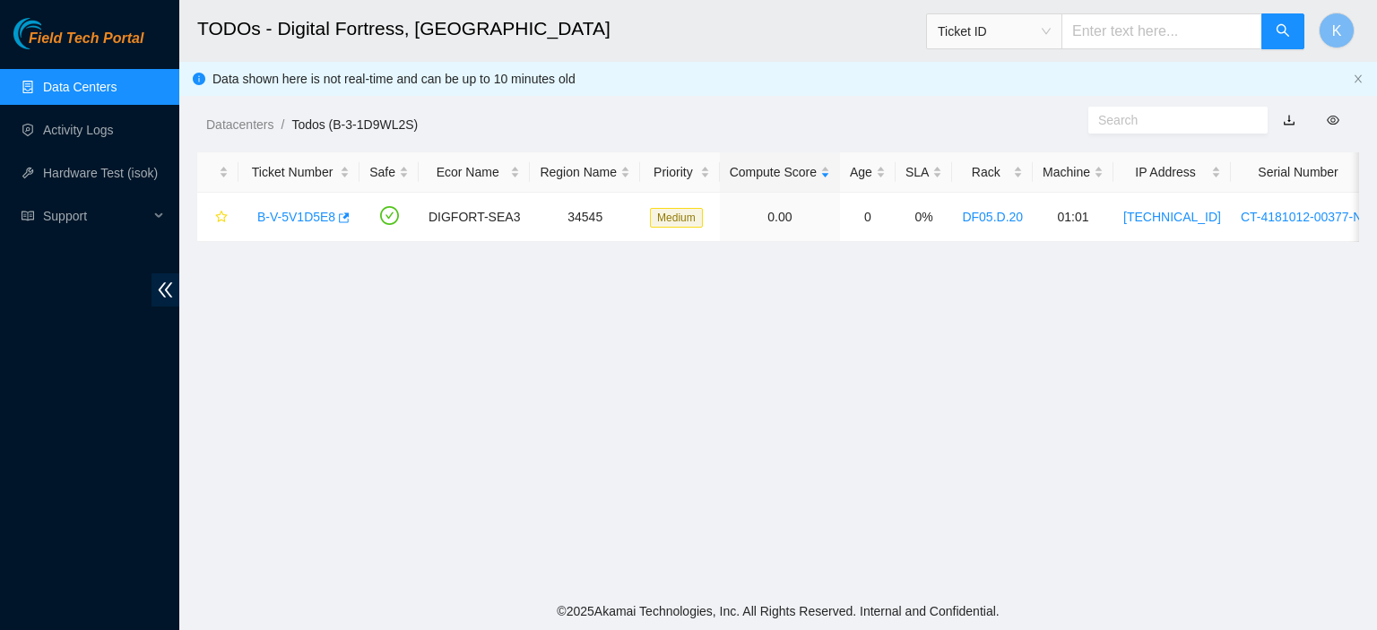
scroll to position [552, 0]
click at [53, 137] on link "Activity Logs" at bounding box center [78, 130] width 71 height 14
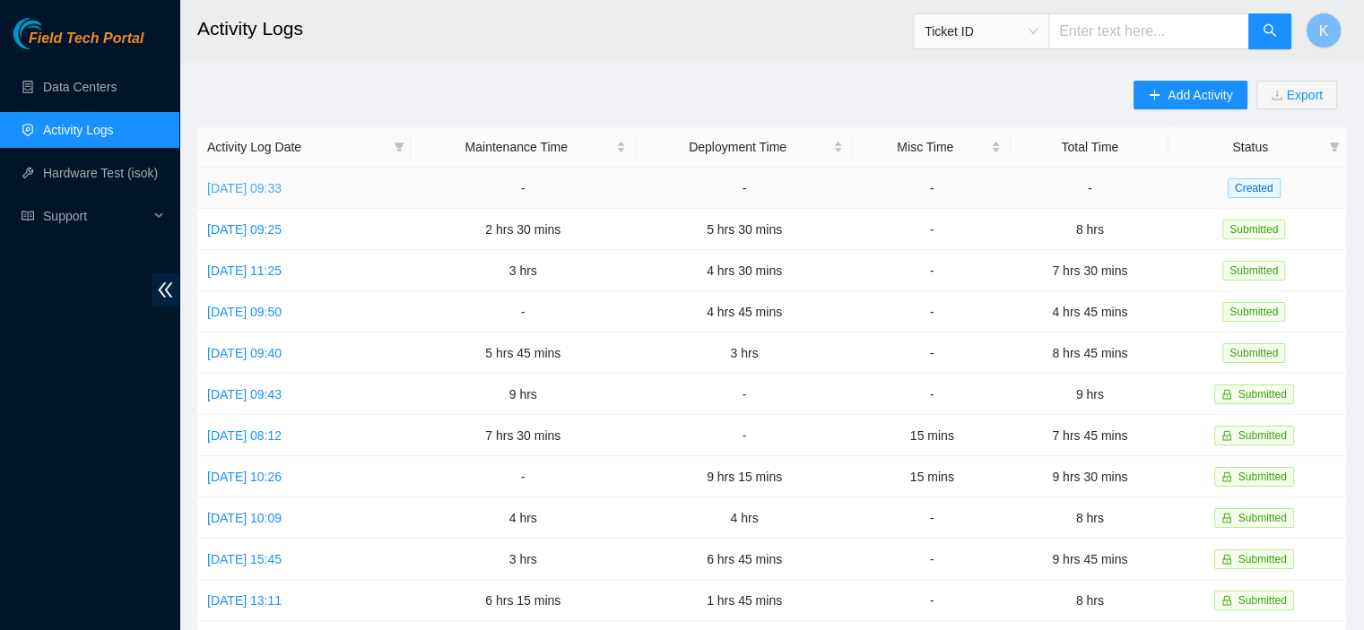
click at [274, 181] on link "[DATE] 09:33" at bounding box center [244, 188] width 74 height 14
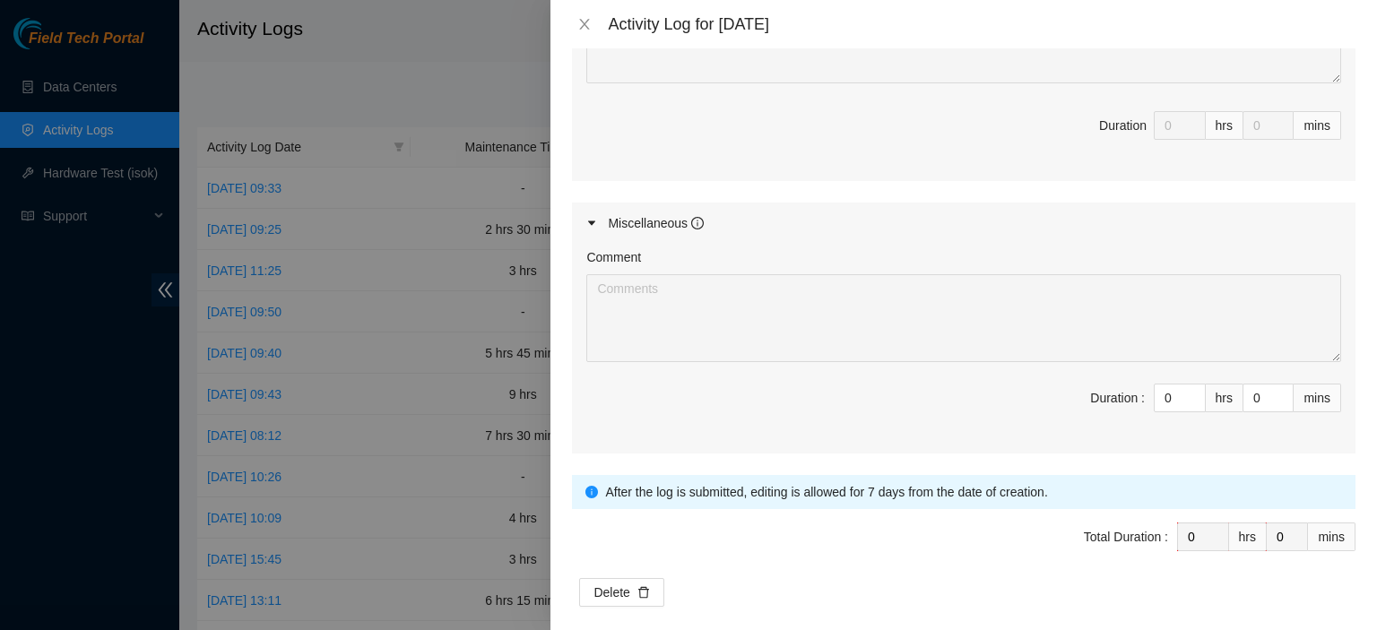
scroll to position [1219, 0]
